Goal: Transaction & Acquisition: Purchase product/service

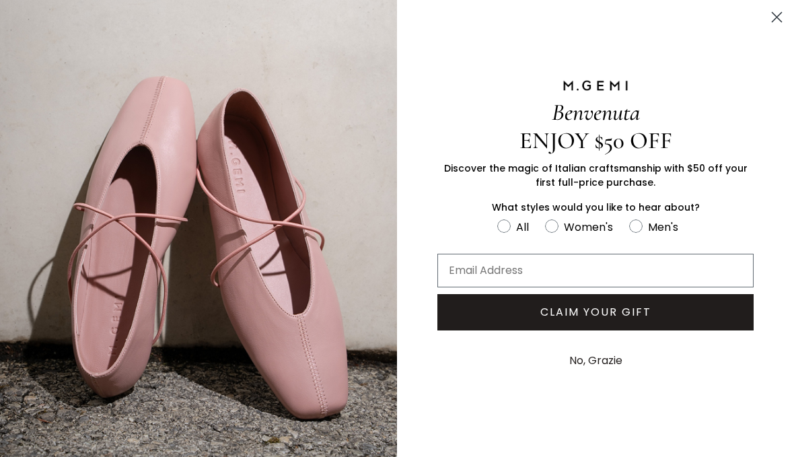
scroll to position [242, 0]
click at [768, 15] on circle "Close dialog" at bounding box center [777, 17] width 22 height 22
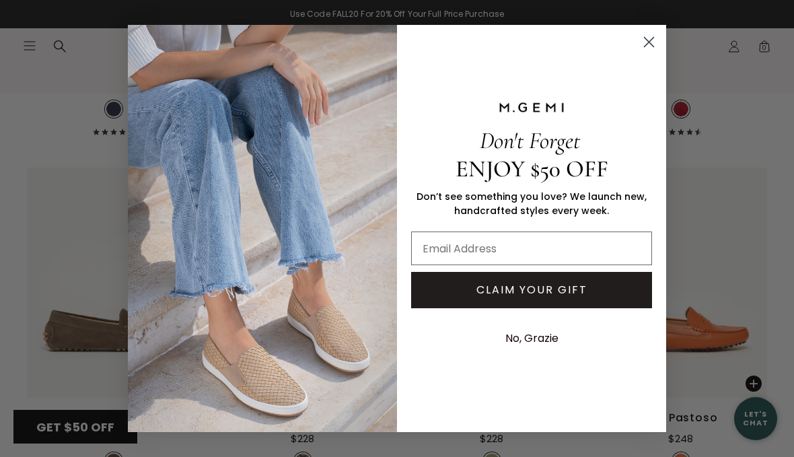
scroll to position [5740, 0]
click at [649, 38] on circle "Close dialog" at bounding box center [649, 42] width 22 height 22
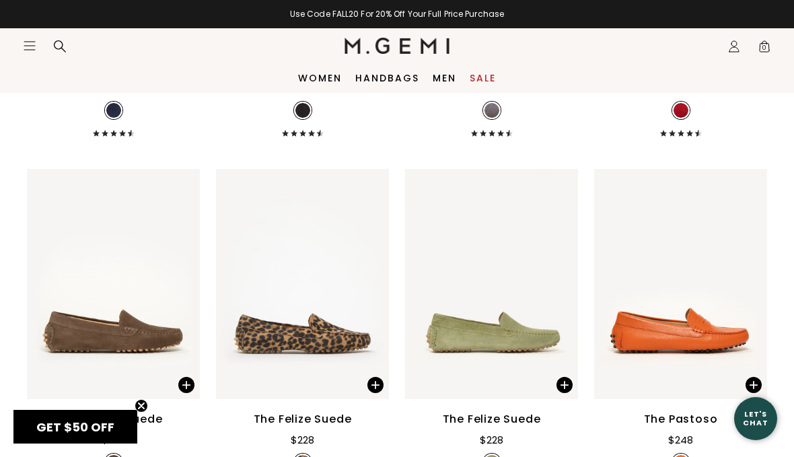
click at [30, 46] on icon "Open site menu" at bounding box center [29, 46] width 11 height 8
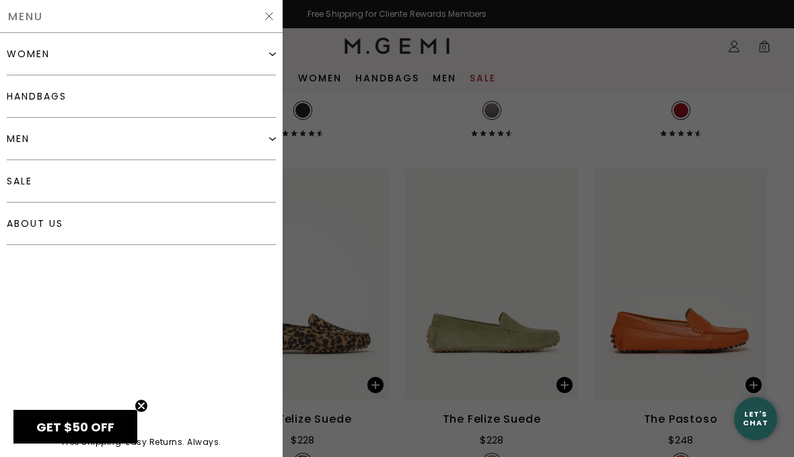
click at [17, 62] on div "women" at bounding box center [141, 54] width 269 height 42
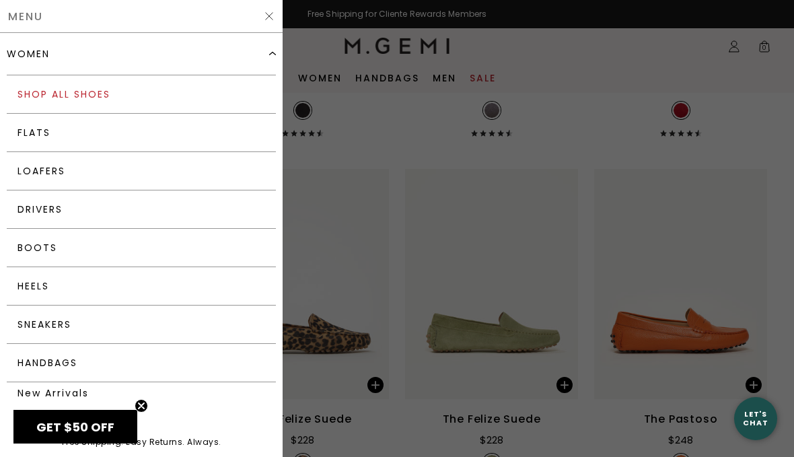
click at [36, 93] on link "Shop All Shoes" at bounding box center [141, 94] width 269 height 38
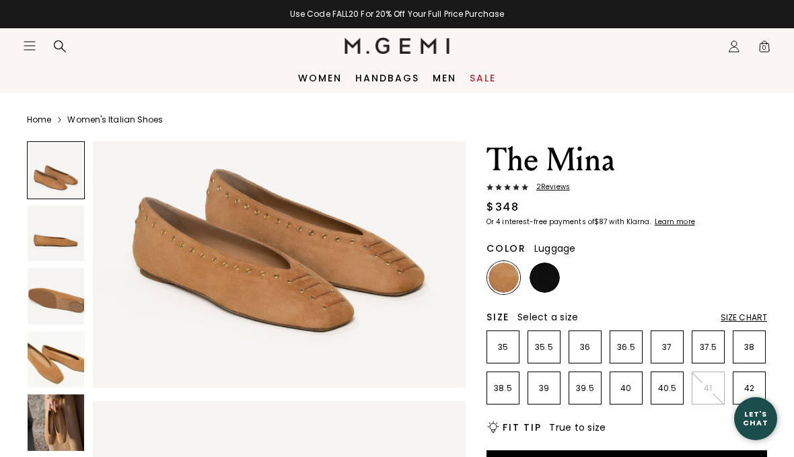
scroll to position [128, 0]
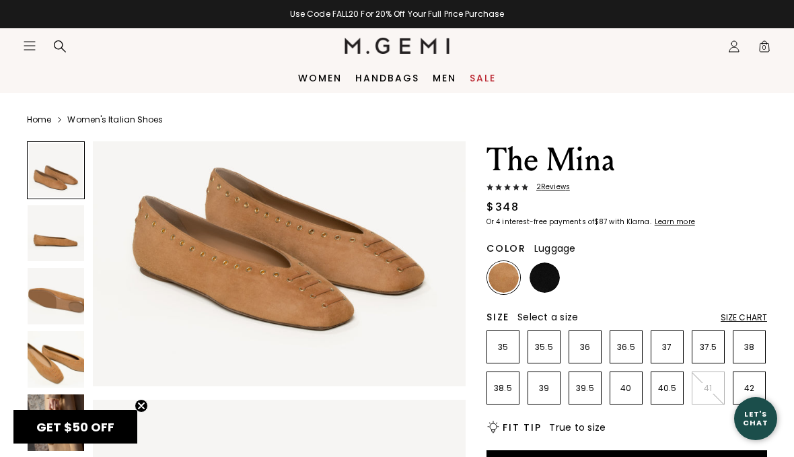
click at [34, 233] on img at bounding box center [56, 233] width 57 height 57
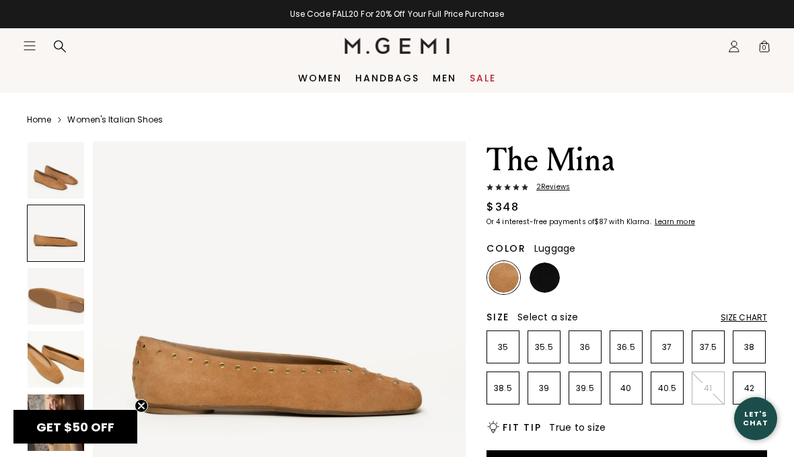
click at [49, 295] on img at bounding box center [56, 296] width 57 height 57
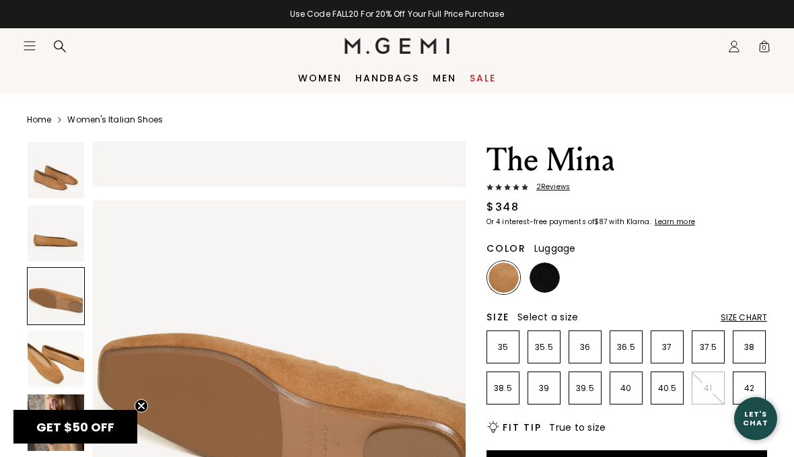
scroll to position [773, 0]
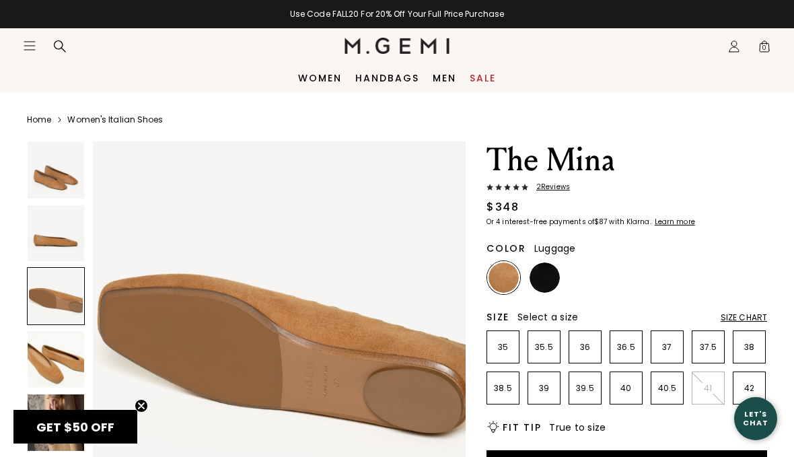
click at [53, 367] on img at bounding box center [56, 359] width 57 height 57
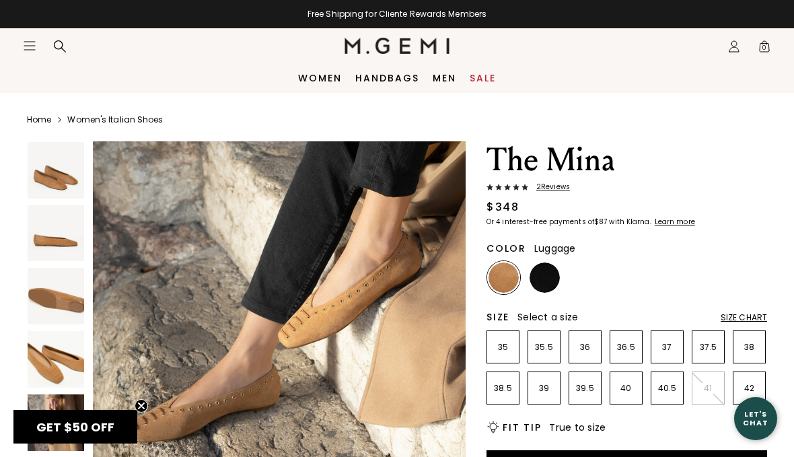
scroll to position [1945, 0]
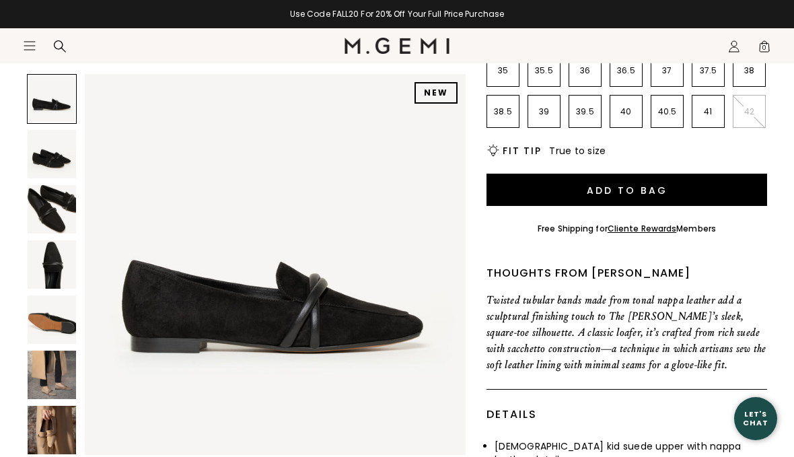
scroll to position [315, 0]
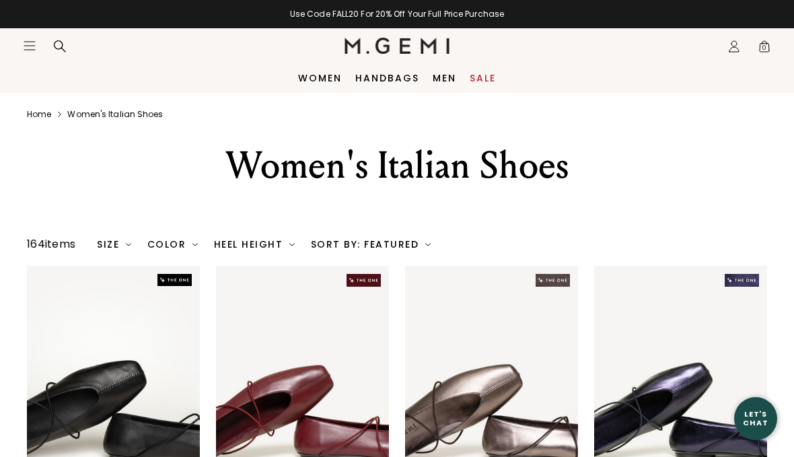
click at [20, 57] on header "Icons/20x20/hamburger@2x Women Shop All Shoes New Arrivals Bestsellers Essentia…" at bounding box center [397, 45] width 794 height 35
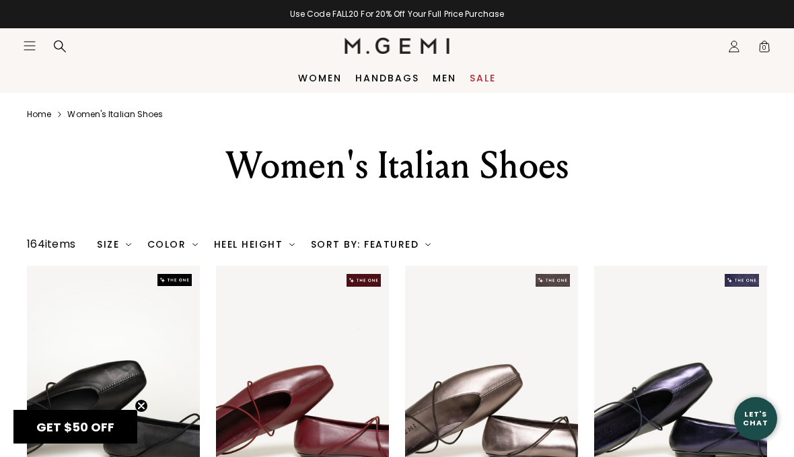
click at [18, 49] on header "Icons/20x20/hamburger@2x Women Shop All Shoes New Arrivals Bestsellers Essentia…" at bounding box center [397, 45] width 794 height 35
click at [30, 51] on icon "Icons/20x20/hamburger@2x" at bounding box center [29, 45] width 13 height 13
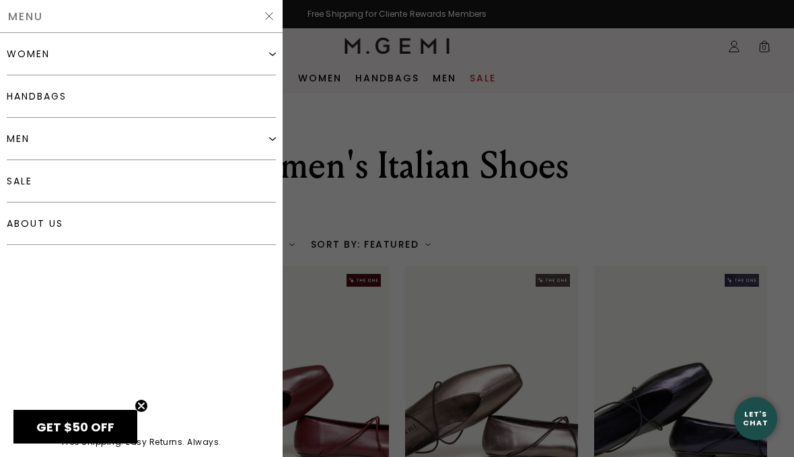
click at [22, 59] on div "women" at bounding box center [28, 53] width 43 height 11
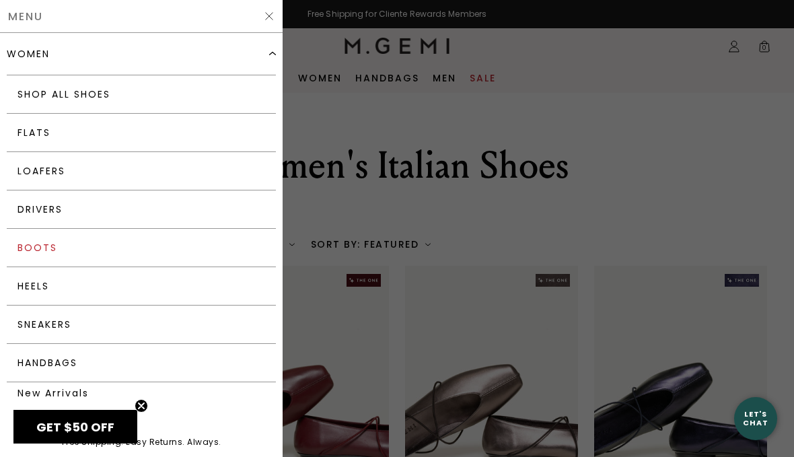
click at [24, 252] on link "Boots" at bounding box center [141, 248] width 269 height 38
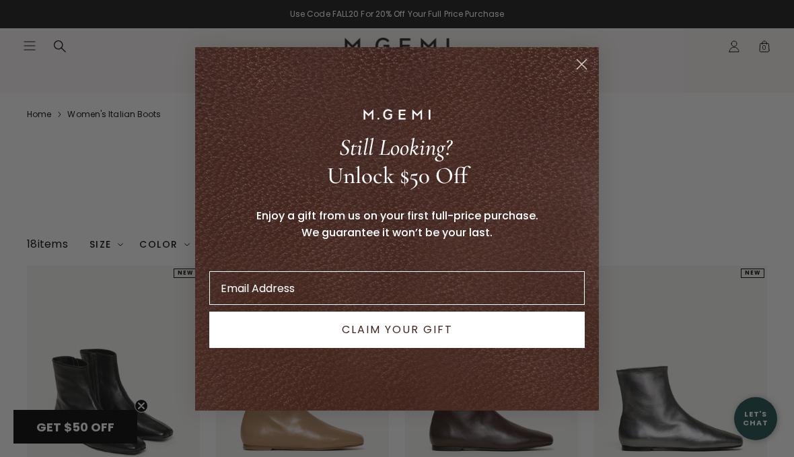
click at [579, 67] on icon "Close dialog" at bounding box center [581, 63] width 9 height 9
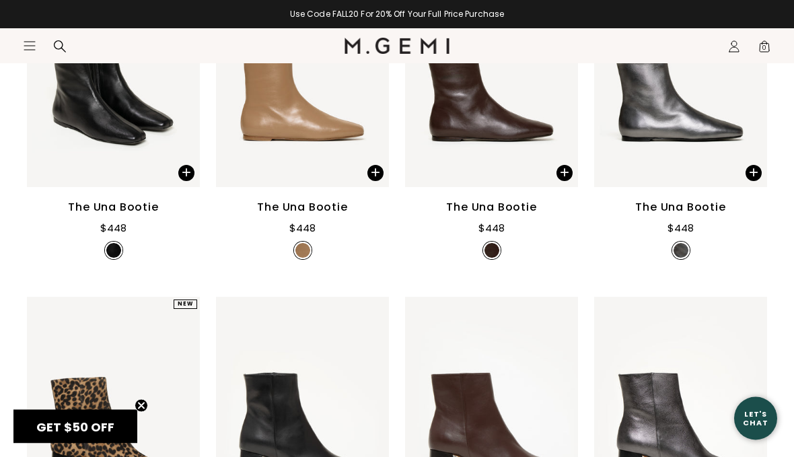
scroll to position [309, 0]
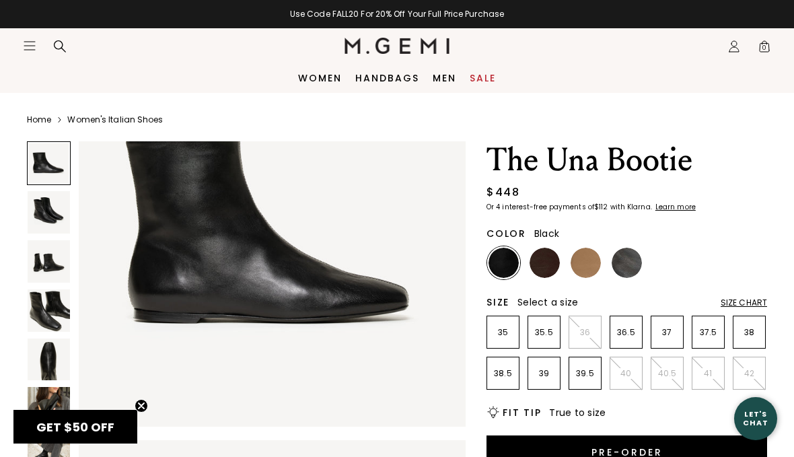
scroll to position [103, 0]
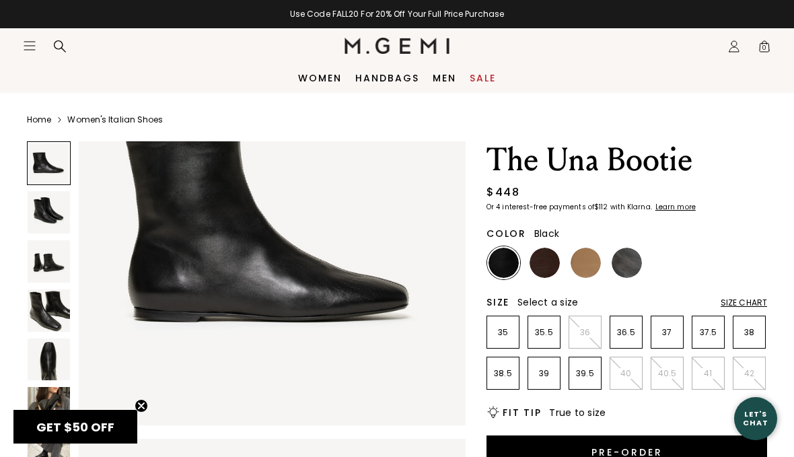
click at [45, 223] on img at bounding box center [49, 212] width 42 height 42
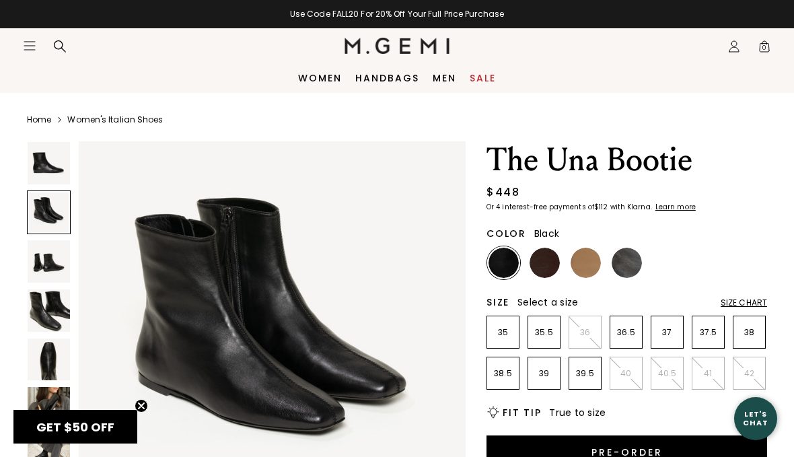
click at [44, 268] on img at bounding box center [49, 261] width 42 height 42
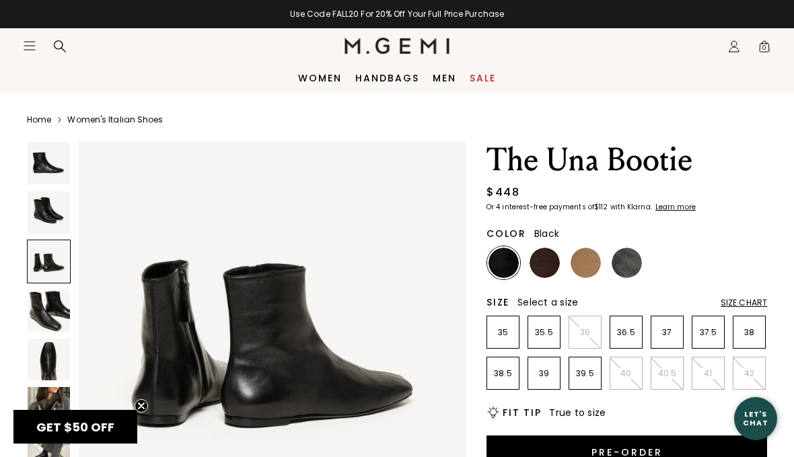
click at [47, 303] on img at bounding box center [49, 310] width 42 height 42
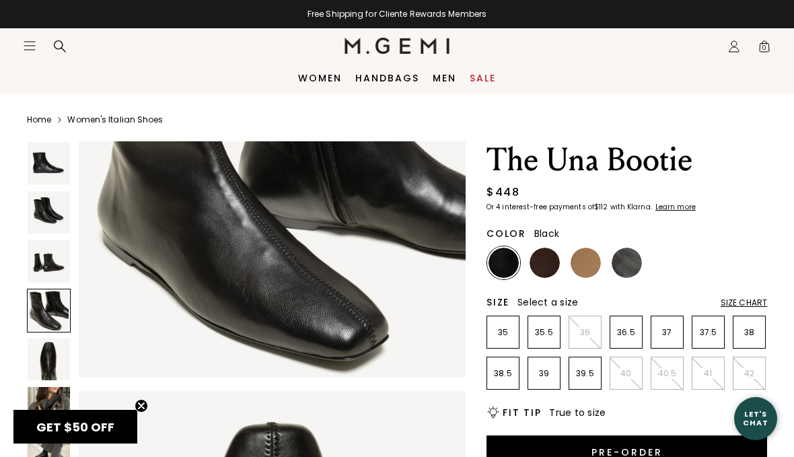
click at [44, 363] on img at bounding box center [49, 359] width 42 height 42
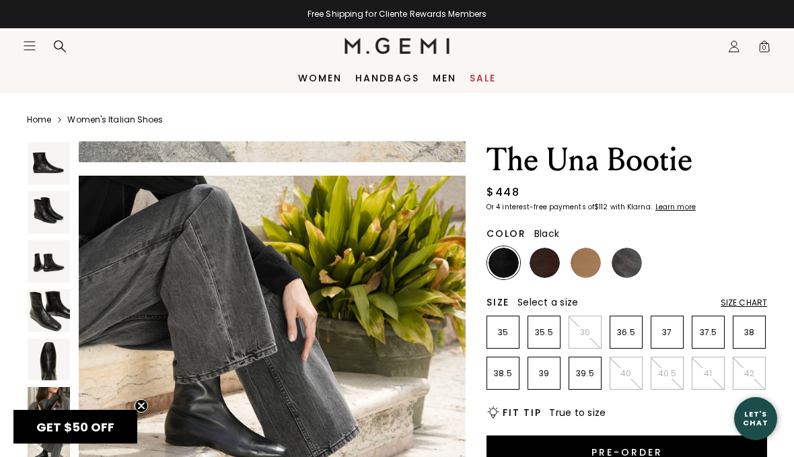
click at [136, 430] on span "GET $50 OFF" at bounding box center [75, 427] width 124 height 34
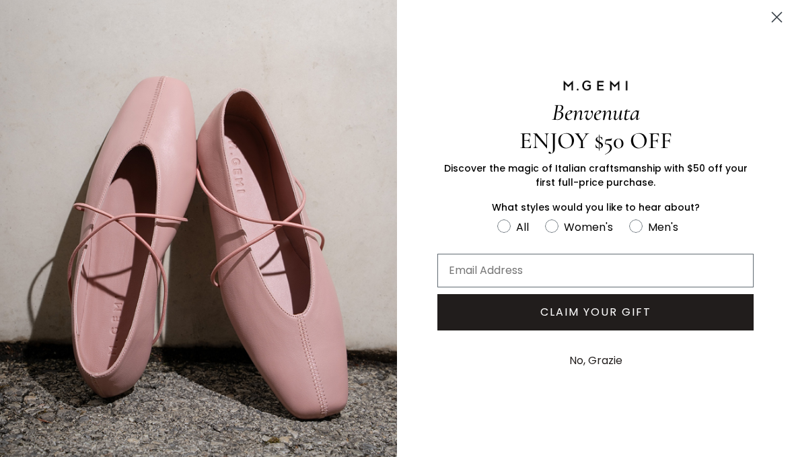
scroll to position [2816, 0]
click at [778, 18] on icon "Close dialog" at bounding box center [776, 17] width 9 height 9
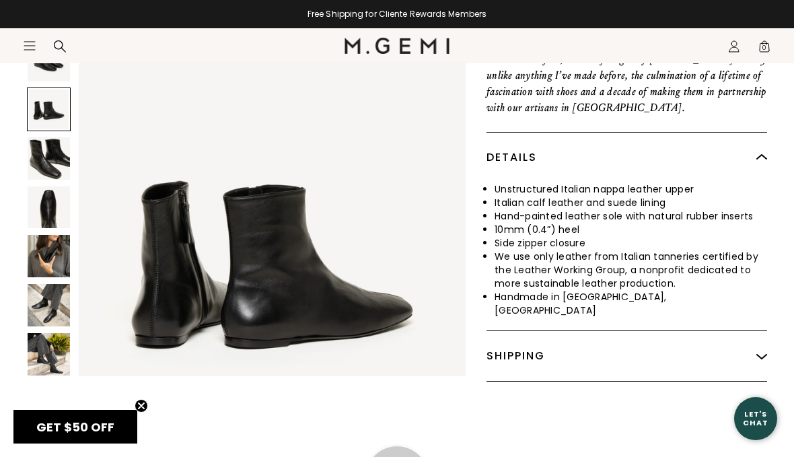
scroll to position [688, 0]
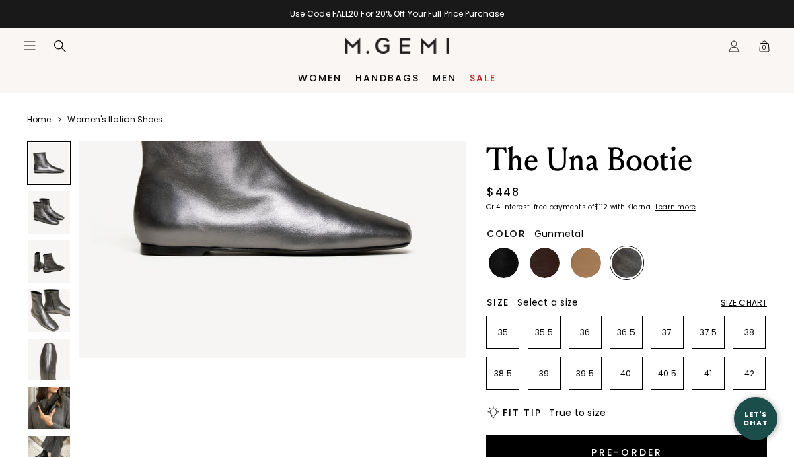
scroll to position [174, 0]
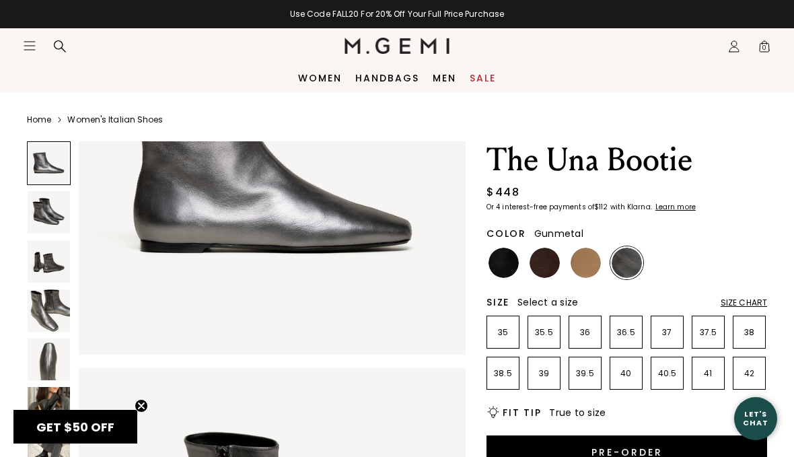
click at [38, 407] on img at bounding box center [49, 408] width 42 height 42
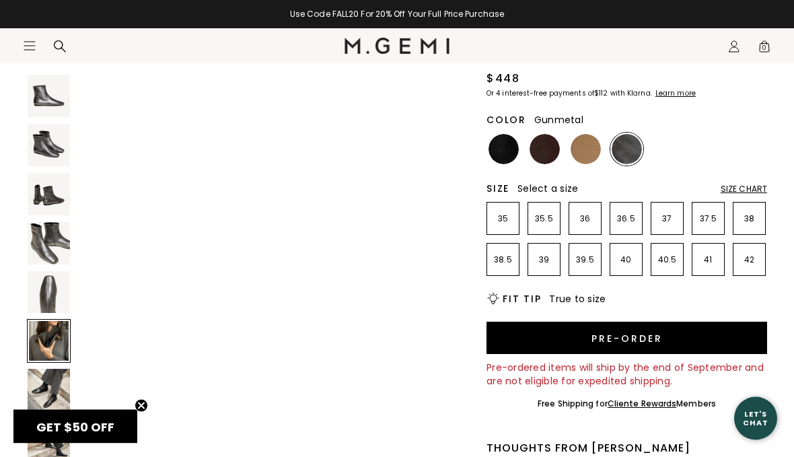
scroll to position [114, 0]
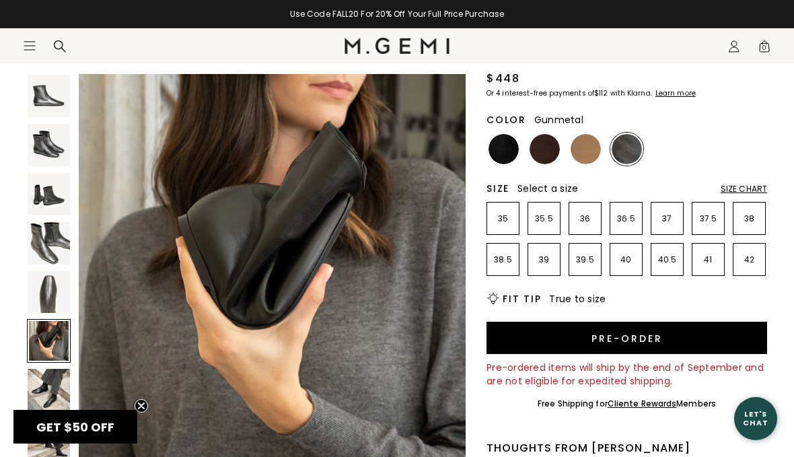
click at [46, 394] on img at bounding box center [49, 390] width 42 height 42
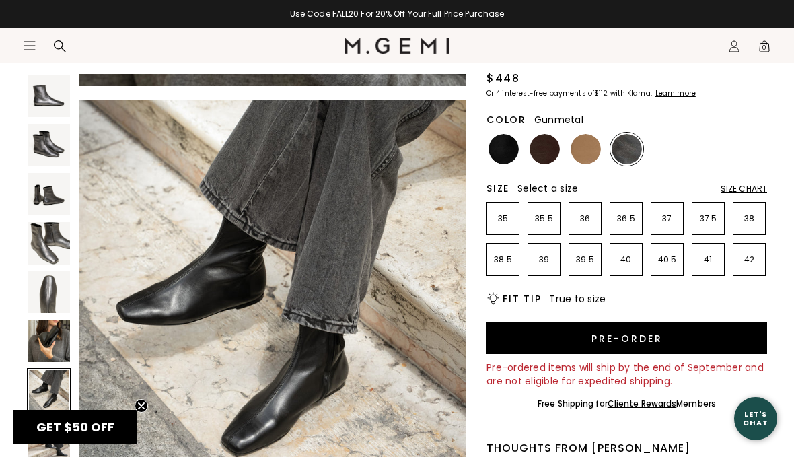
scroll to position [2402, 0]
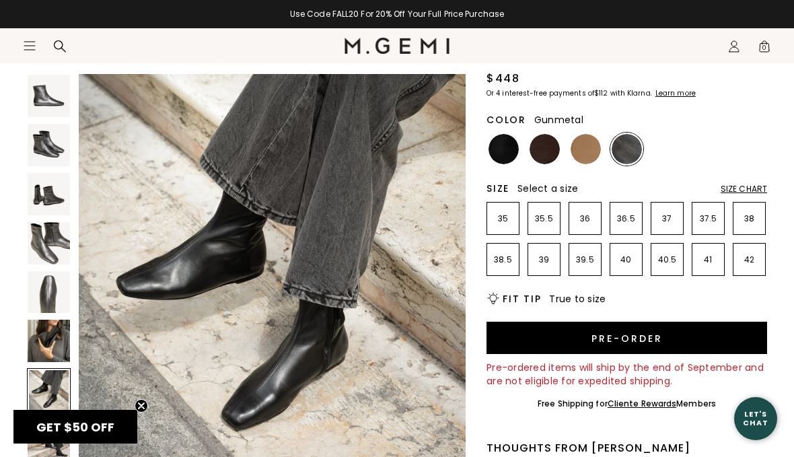
click at [46, 439] on img at bounding box center [49, 439] width 42 height 42
click at [46, 439] on div at bounding box center [49, 439] width 44 height 44
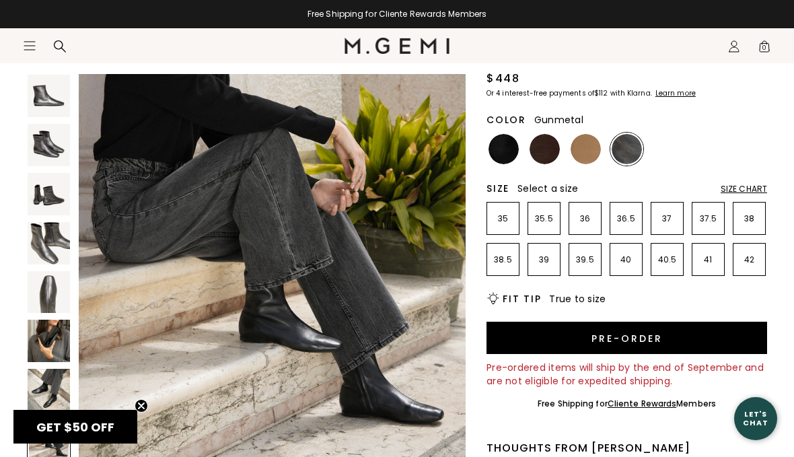
scroll to position [176, 0]
